Goal: Transaction & Acquisition: Purchase product/service

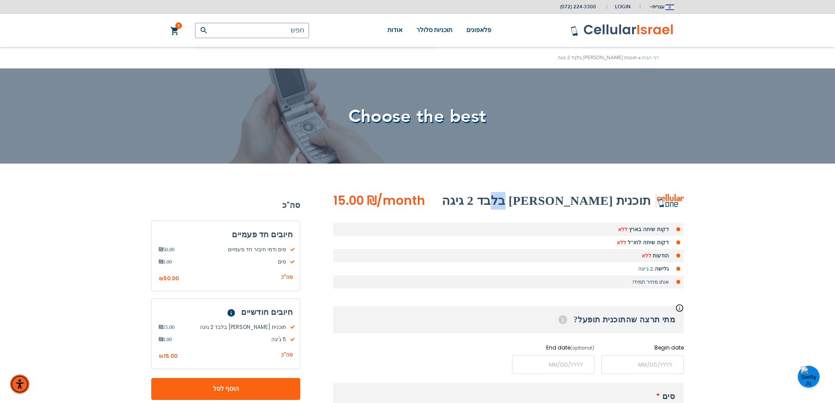
drag, startPoint x: 543, startPoint y: 200, endPoint x: 553, endPoint y: 197, distance: 10.5
click at [553, 197] on h2 "תוכנית [PERSON_NAME] בלבד 2 גיגה" at bounding box center [546, 201] width 209 height 18
click at [551, 198] on h2 "תוכנית [PERSON_NAME] בלבד 2 גיגה" at bounding box center [546, 201] width 209 height 18
drag, startPoint x: 544, startPoint y: 200, endPoint x: 656, endPoint y: 187, distance: 112.9
click at [656, 187] on div "(072) 224-3300 Login הרשמה למערכת כניסה עברית english" at bounding box center [417, 389] width 835 height 779
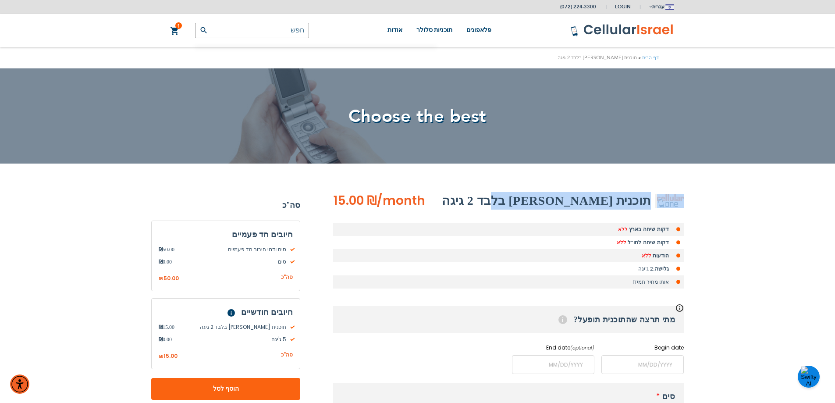
click at [634, 198] on h2 "תוכנית [PERSON_NAME] בלבד 2 גיגה" at bounding box center [546, 201] width 209 height 18
click at [630, 202] on h2 "תוכנית [PERSON_NAME] בלבד 2 גיגה" at bounding box center [546, 201] width 209 height 18
drag, startPoint x: 650, startPoint y: 196, endPoint x: 641, endPoint y: 200, distance: 9.8
click at [641, 200] on h2 "תוכנית [PERSON_NAME] בלבד 2 גיגה" at bounding box center [546, 201] width 209 height 18
click at [642, 200] on h2 "תוכנית [PERSON_NAME] בלבד 2 גיגה" at bounding box center [546, 201] width 209 height 18
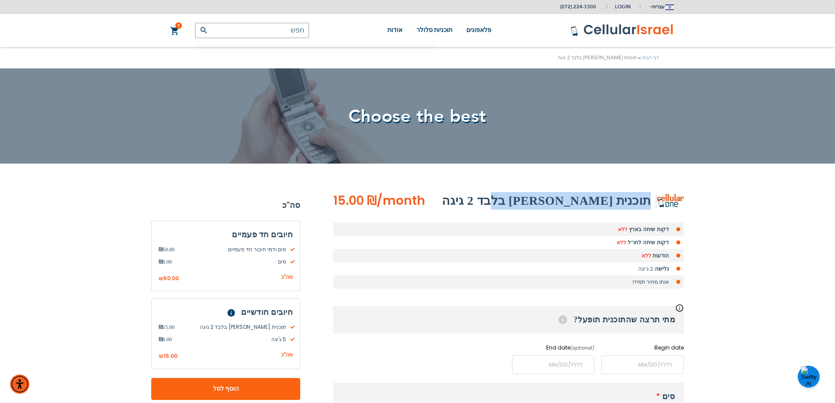
drag, startPoint x: 650, startPoint y: 200, endPoint x: 541, endPoint y: 203, distance: 108.7
click at [541, 203] on h2 "תוכנית [PERSON_NAME] בלבד 2 גיגה" at bounding box center [546, 201] width 209 height 18
click at [567, 201] on h2 "תוכנית [PERSON_NAME] בלבד 2 גיגה" at bounding box center [546, 201] width 209 height 18
drag, startPoint x: 543, startPoint y: 201, endPoint x: 648, endPoint y: 195, distance: 105.4
click at [648, 195] on h2 "תוכנית [PERSON_NAME] בלבד 2 גיגה" at bounding box center [546, 201] width 209 height 18
